Goal: Task Accomplishment & Management: Complete application form

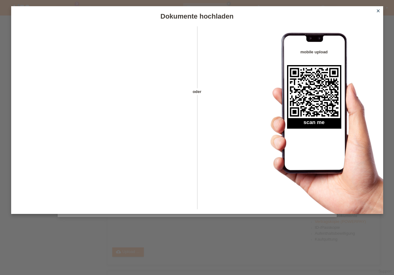
click at [377, 11] on icon "close" at bounding box center [378, 10] width 5 height 5
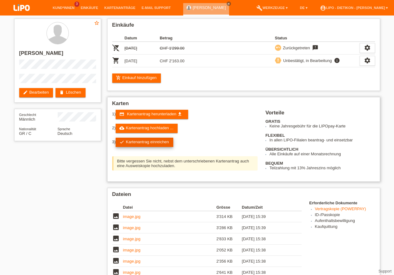
click at [160, 143] on link "check Kartenantrag einreichen" at bounding box center [145, 142] width 58 height 9
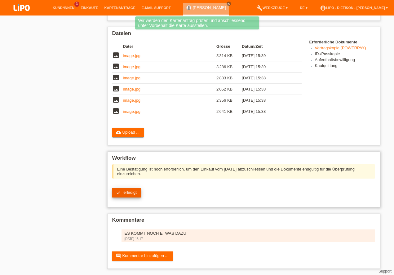
scroll to position [137, 0]
click at [132, 193] on span "erledigt" at bounding box center [129, 192] width 13 height 5
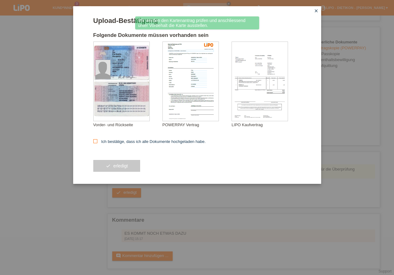
click at [140, 140] on label "Ich bestätige, dass ich alle Dokumente hochgeladen habe." at bounding box center [149, 141] width 113 height 5
click at [97, 140] on input "Ich bestätige, dass ich alle Dokumente hochgeladen habe." at bounding box center [95, 141] width 4 height 4
checkbox input "true"
click at [124, 167] on button "check erledigt" at bounding box center [116, 166] width 47 height 12
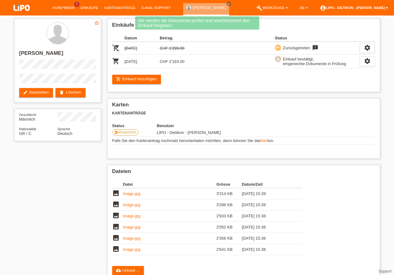
click at [360, 7] on link "account_circle LIPO - Dietikon - Sebastijan Ali ▾" at bounding box center [354, 8] width 74 height 4
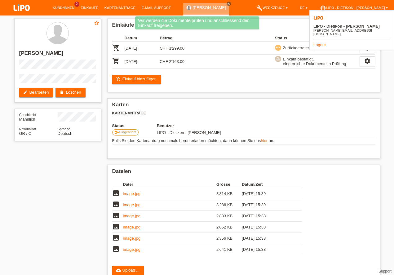
click at [320, 42] on link "Logout" at bounding box center [319, 44] width 12 height 5
